Goal: Find specific page/section: Find specific page/section

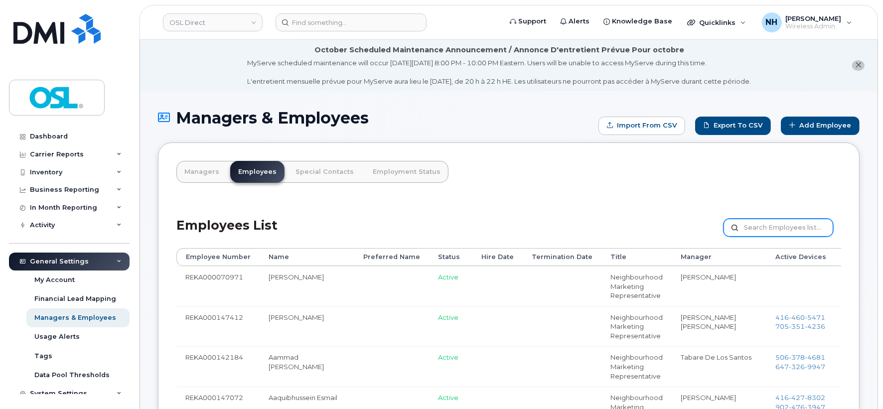
click at [757, 242] on form "Customize Filter Refresh Export" at bounding box center [783, 233] width 118 height 29
paste input "Kaul"
type input "Kaul"
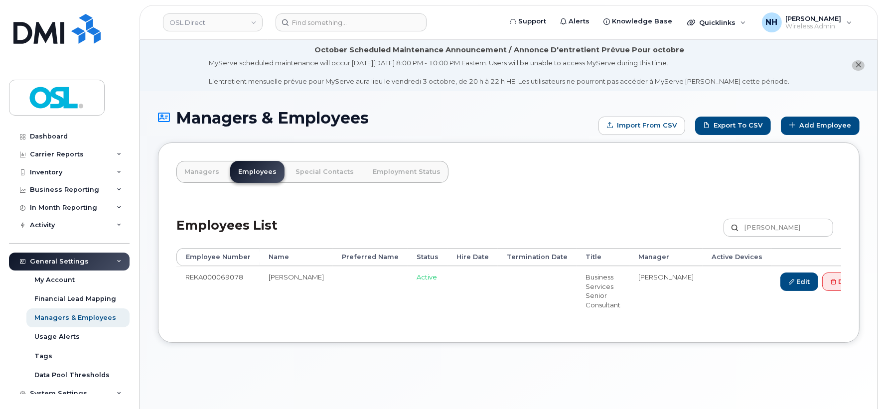
drag, startPoint x: 432, startPoint y: 385, endPoint x: 430, endPoint y: 339, distance: 45.4
click at [432, 384] on div "Managers & Employees Import from CSV Export to CSV Add Employee Managers Employ…" at bounding box center [509, 262] width 738 height 342
click at [408, 299] on td "Active" at bounding box center [428, 290] width 40 height 49
